Goal: Information Seeking & Learning: Learn about a topic

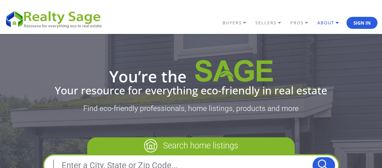
click at [324, 24] on link "ABOUT" at bounding box center [331, 23] width 31 height 10
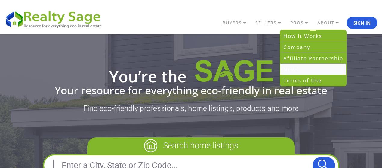
click at [299, 69] on link "News" at bounding box center [313, 69] width 66 height 11
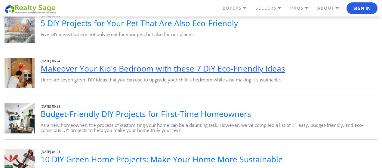
scroll to position [301, 0]
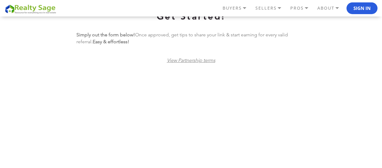
scroll to position [210, 0]
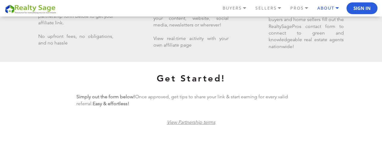
click at [323, 8] on link "ABOUT" at bounding box center [331, 8] width 31 height 10
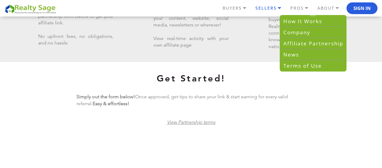
click at [271, 8] on link "SELLERS" at bounding box center [271, 8] width 35 height 10
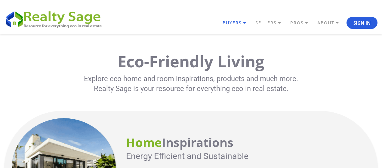
click at [230, 21] on link "BUYERS" at bounding box center [237, 23] width 33 height 10
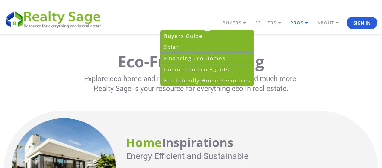
click at [295, 22] on link "PROS" at bounding box center [302, 23] width 27 height 10
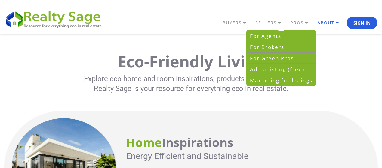
click at [319, 24] on link "ABOUT" at bounding box center [331, 23] width 31 height 10
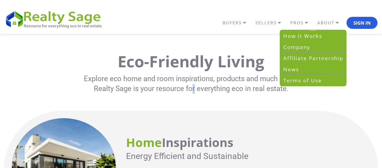
click at [194, 87] on p "Explore eco home and room inspirations, products and much more. Realty Sage is …" at bounding box center [191, 84] width 227 height 20
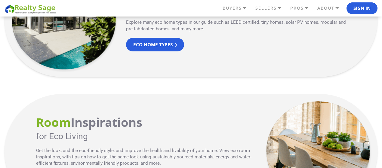
scroll to position [120, 0]
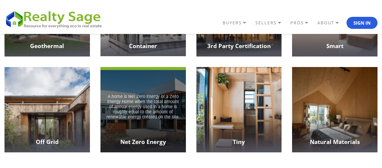
click at [140, 100] on p "A home is Net Zero Energy or a Zero Energy Home when the total amount of annual…" at bounding box center [143, 107] width 74 height 26
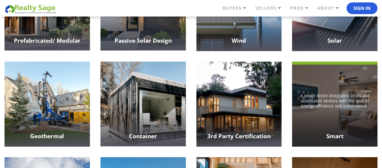
scroll to position [210, 0]
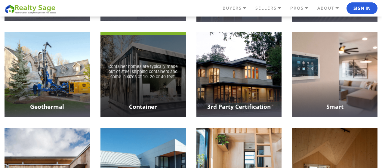
click at [154, 97] on div "Container homes are typically made out of steel shipping containers and come in…" at bounding box center [142, 74] width 85 height 85
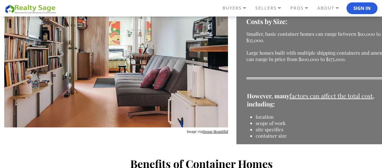
scroll to position [722, 0]
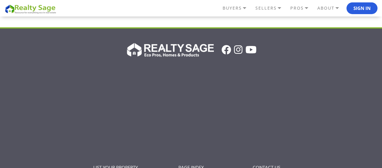
scroll to position [842, 0]
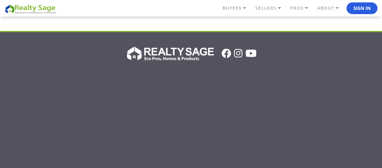
drag, startPoint x: 228, startPoint y: 55, endPoint x: 233, endPoint y: 56, distance: 4.7
